Goal: Task Accomplishment & Management: Use online tool/utility

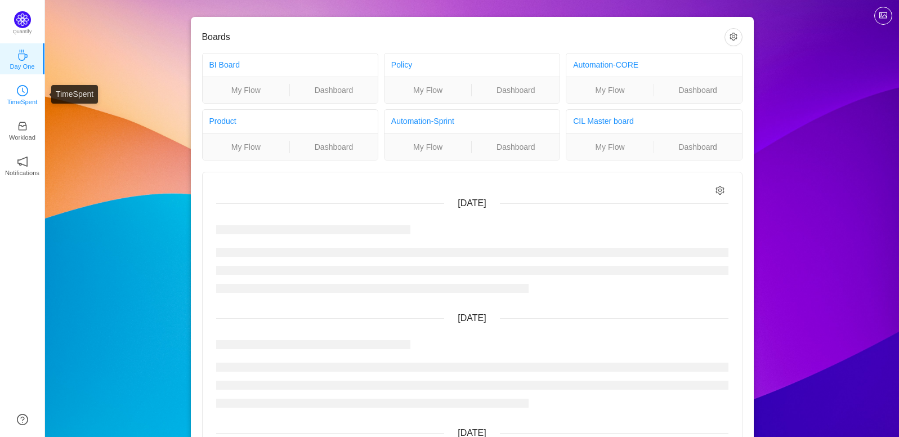
click at [23, 105] on p "TimeSpent" at bounding box center [22, 102] width 30 height 10
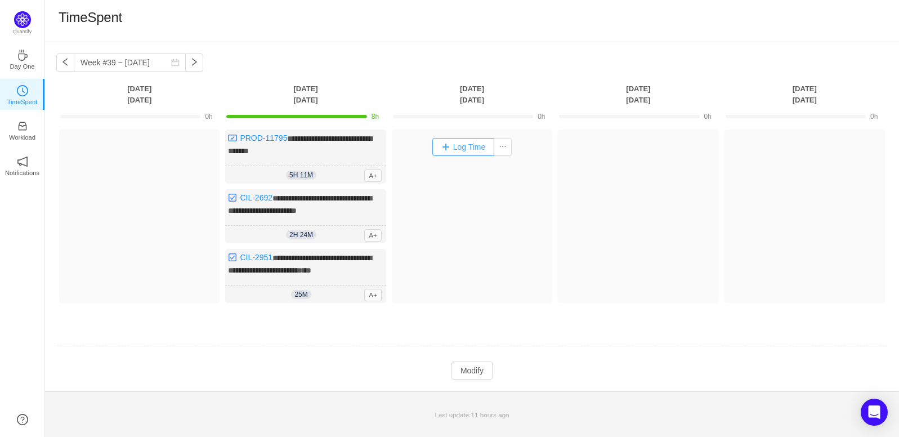
click at [460, 147] on button "Log Time" at bounding box center [463, 147] width 62 height 18
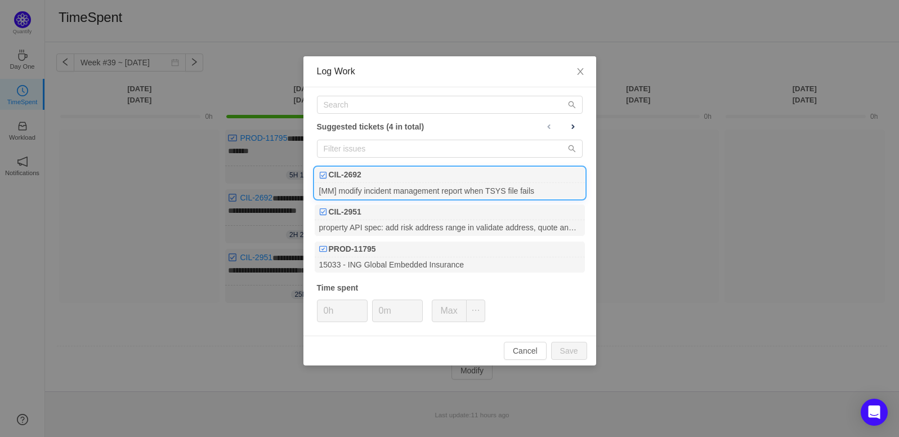
click at [396, 188] on div "[MM] modify incident management report when TSYS file fails" at bounding box center [450, 190] width 270 height 15
click at [401, 306] on input "0m" at bounding box center [398, 310] width 50 height 21
click at [414, 300] on span "Increase Value" at bounding box center [416, 306] width 12 height 13
click at [566, 350] on button "Save" at bounding box center [569, 351] width 36 height 18
type input "0m"
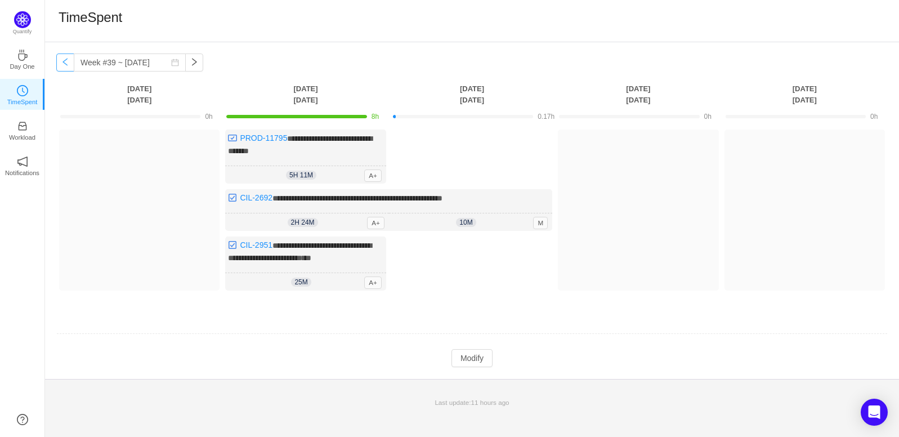
click at [67, 67] on button "button" at bounding box center [65, 62] width 18 height 18
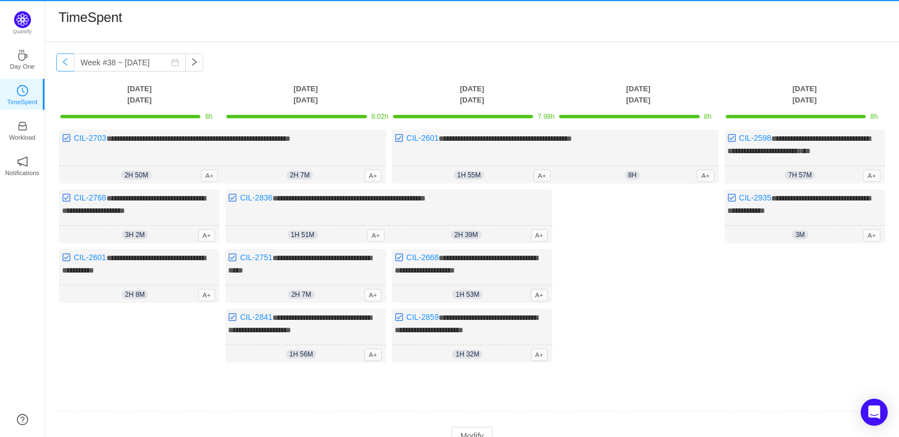
click at [66, 65] on button "button" at bounding box center [65, 62] width 18 height 18
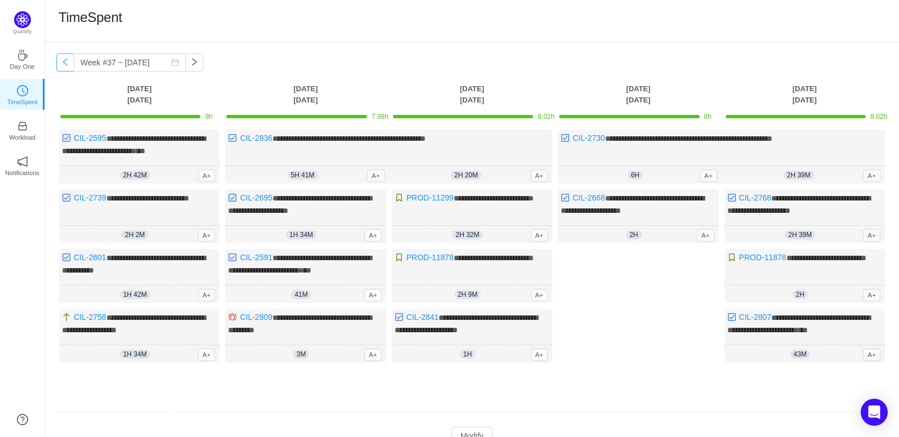
click at [66, 65] on button "button" at bounding box center [65, 62] width 18 height 18
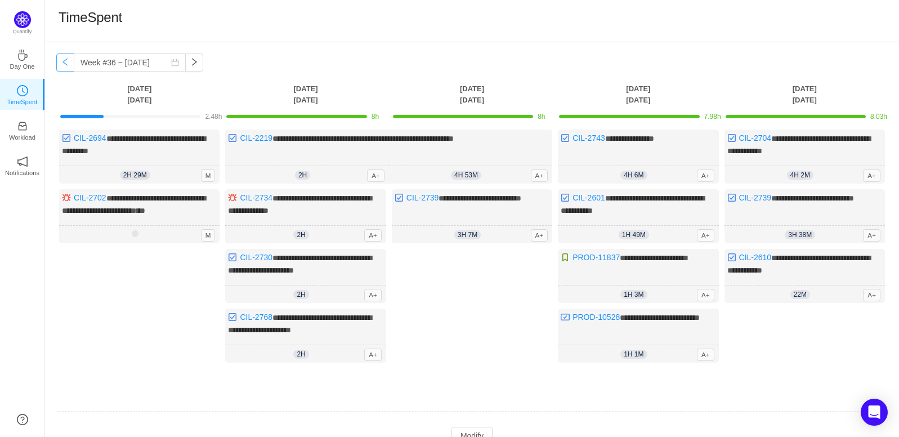
click at [61, 61] on button "button" at bounding box center [65, 62] width 18 height 18
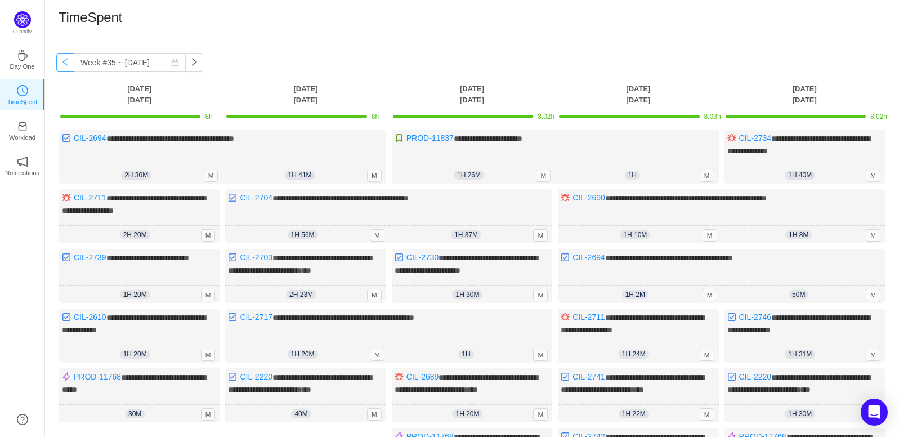
click at [65, 60] on button "button" at bounding box center [65, 62] width 18 height 18
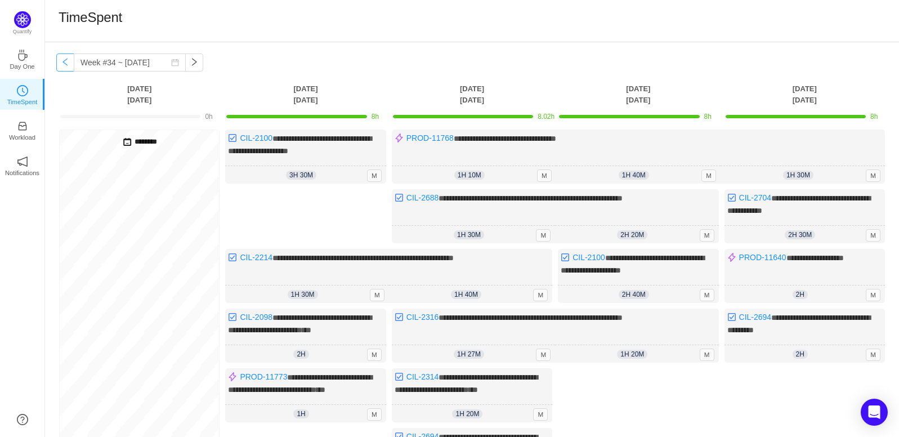
click at [68, 66] on button "button" at bounding box center [65, 62] width 18 height 18
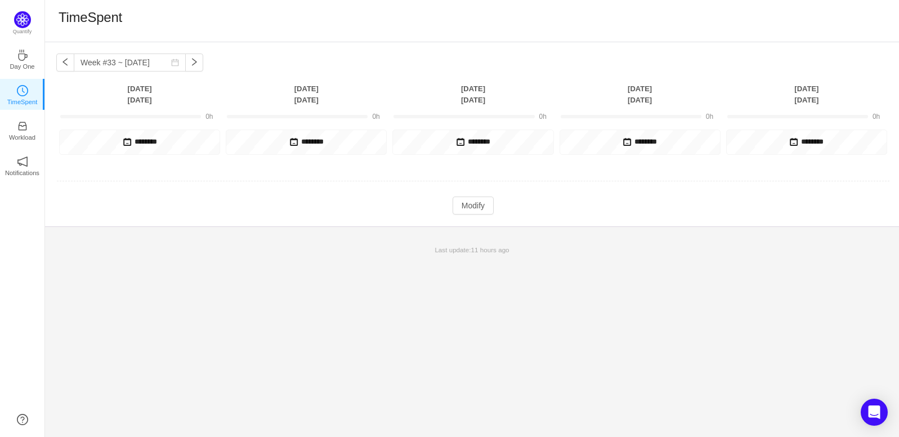
click at [192, 61] on div "Week #33 ~ [DATE] You have reached free plan limit. Upgrade [DATE] [DATE] [DATE…" at bounding box center [472, 134] width 854 height 184
click at [187, 62] on button "button" at bounding box center [194, 62] width 18 height 18
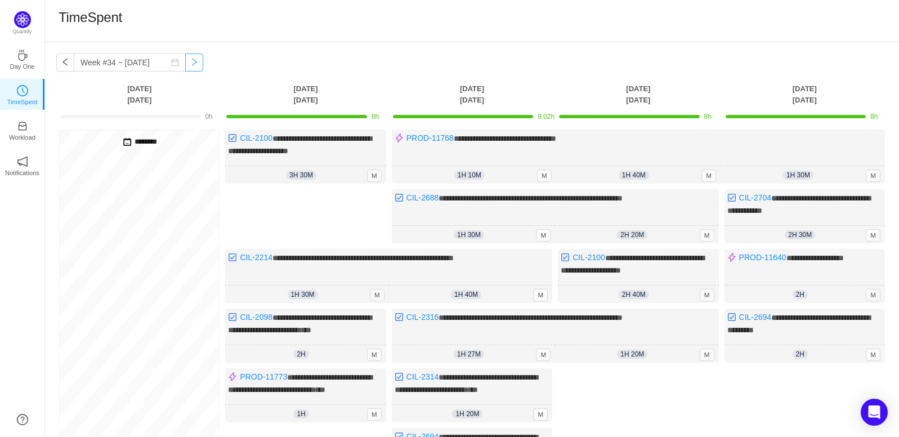
click at [185, 60] on button "button" at bounding box center [194, 62] width 18 height 18
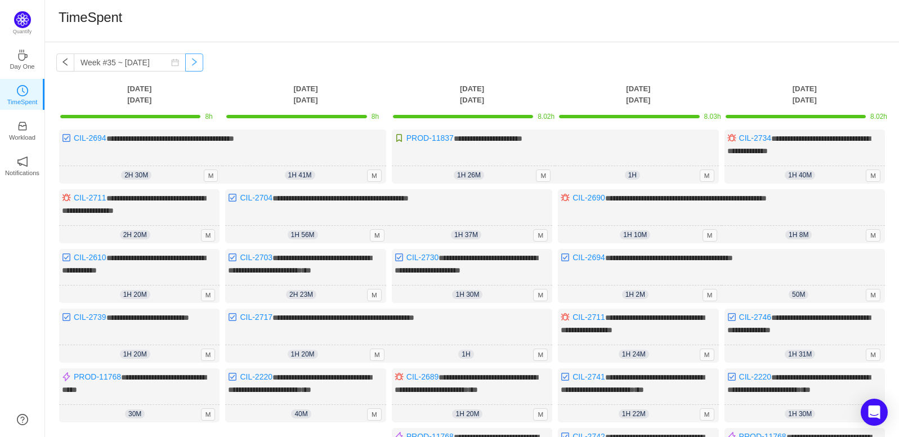
click at [187, 62] on button "button" at bounding box center [194, 62] width 18 height 18
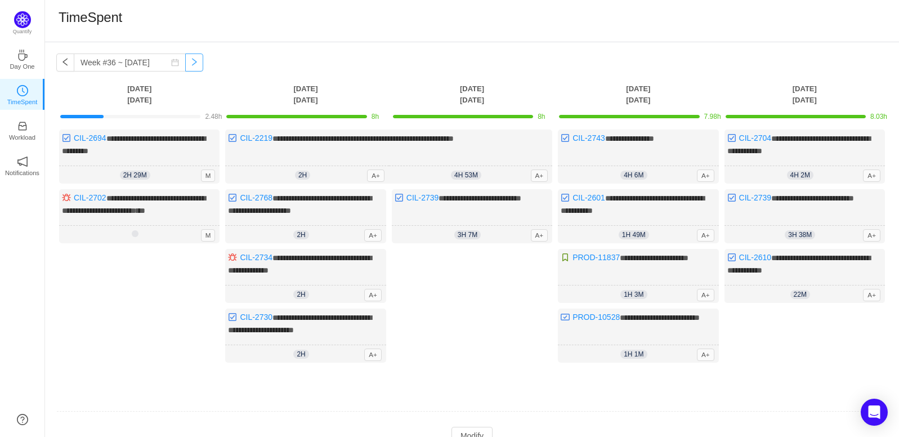
click at [186, 62] on button "button" at bounding box center [194, 62] width 18 height 18
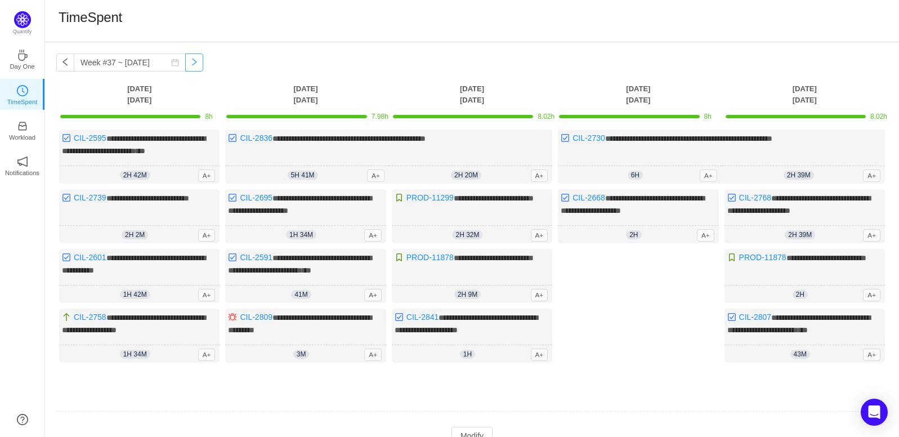
click at [189, 68] on button "button" at bounding box center [194, 62] width 18 height 18
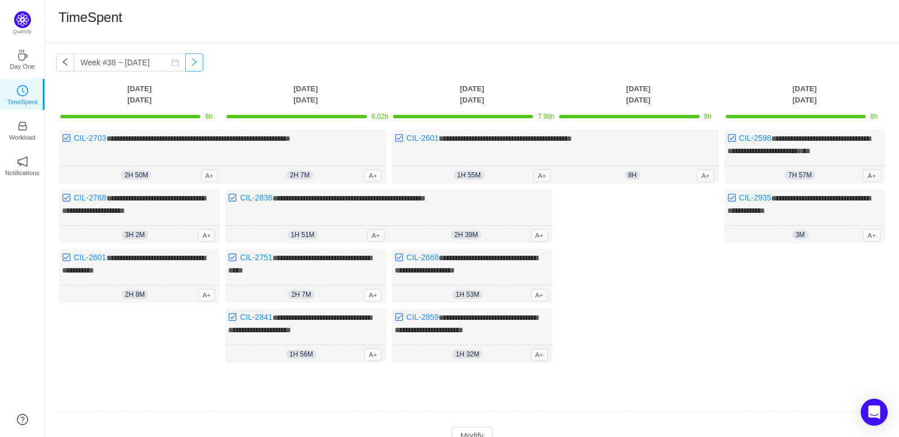
click at [189, 67] on button "button" at bounding box center [194, 62] width 18 height 18
type input "Week #39 ~ [DATE]"
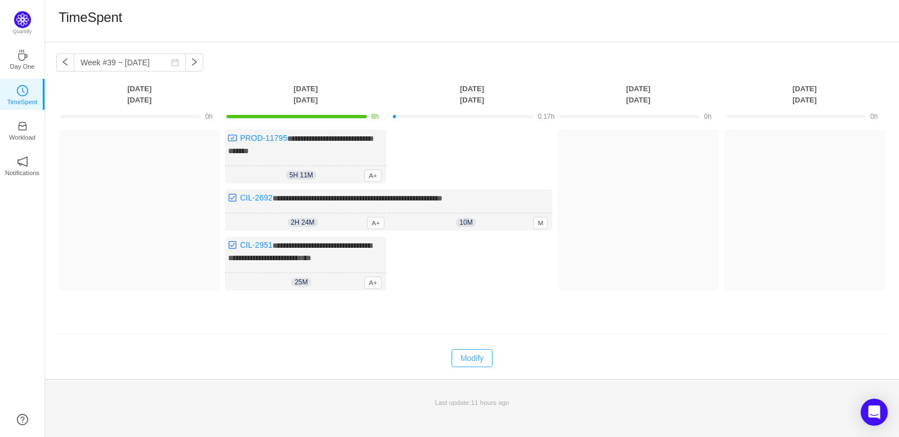
click at [486, 359] on button "Modify" at bounding box center [471, 358] width 41 height 18
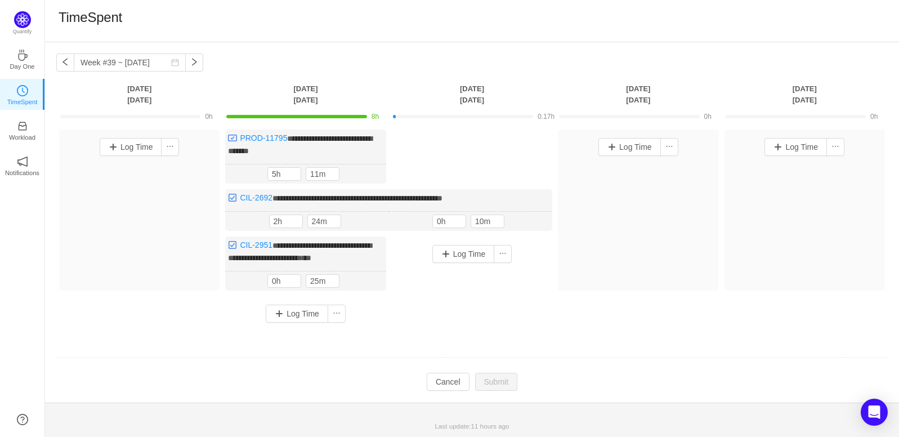
click at [450, 364] on td at bounding box center [471, 357] width 831 height 29
click at [450, 381] on button "Cancel" at bounding box center [448, 382] width 43 height 18
